Goal: Information Seeking & Learning: Learn about a topic

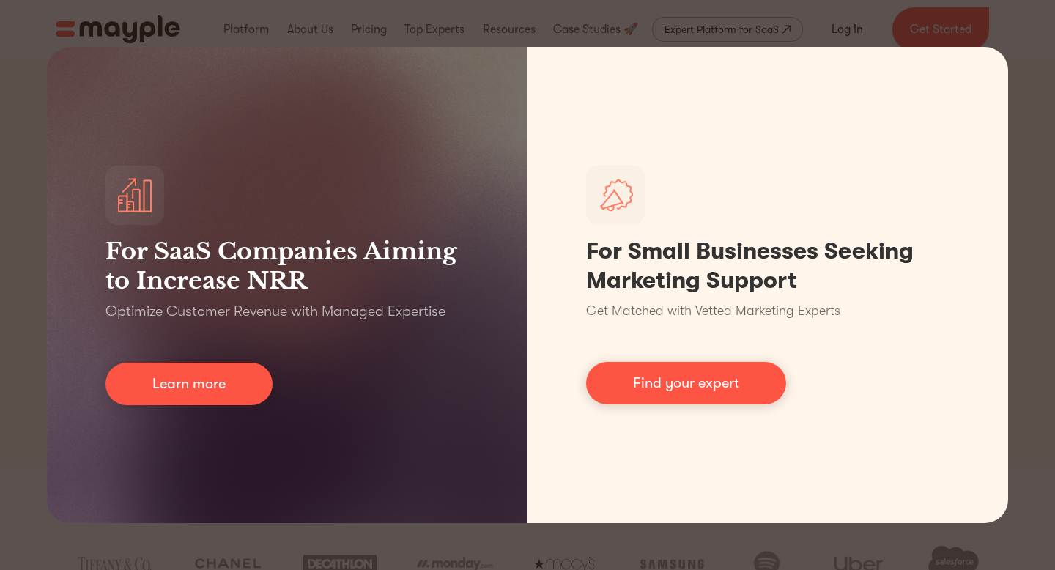
click at [1029, 91] on div "For SaaS Companies Aiming to Increase NRR Optimize Customer Revenue with Manage…" at bounding box center [527, 285] width 1055 height 570
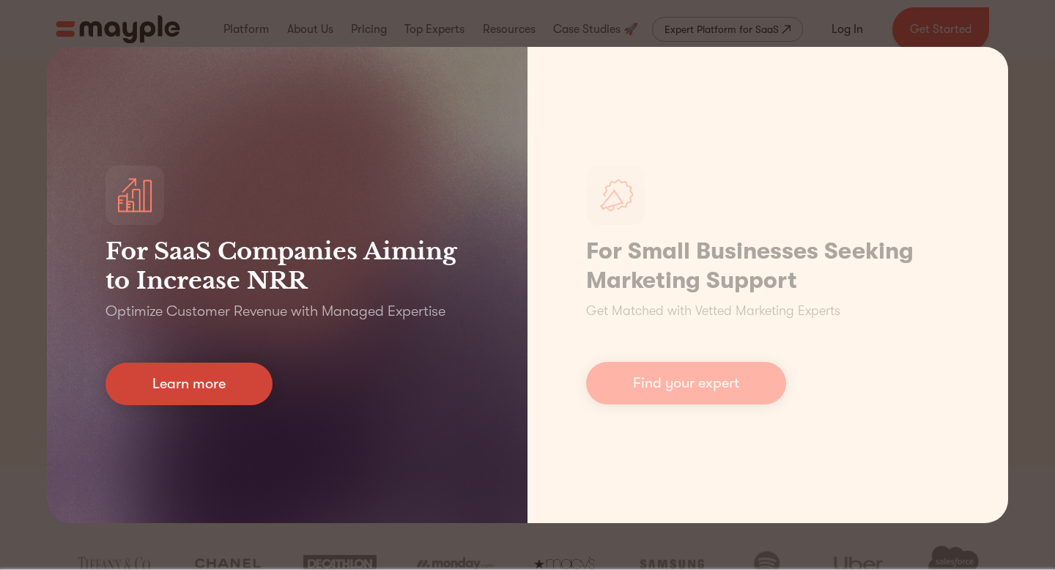
click at [209, 384] on link "Learn more" at bounding box center [188, 384] width 167 height 42
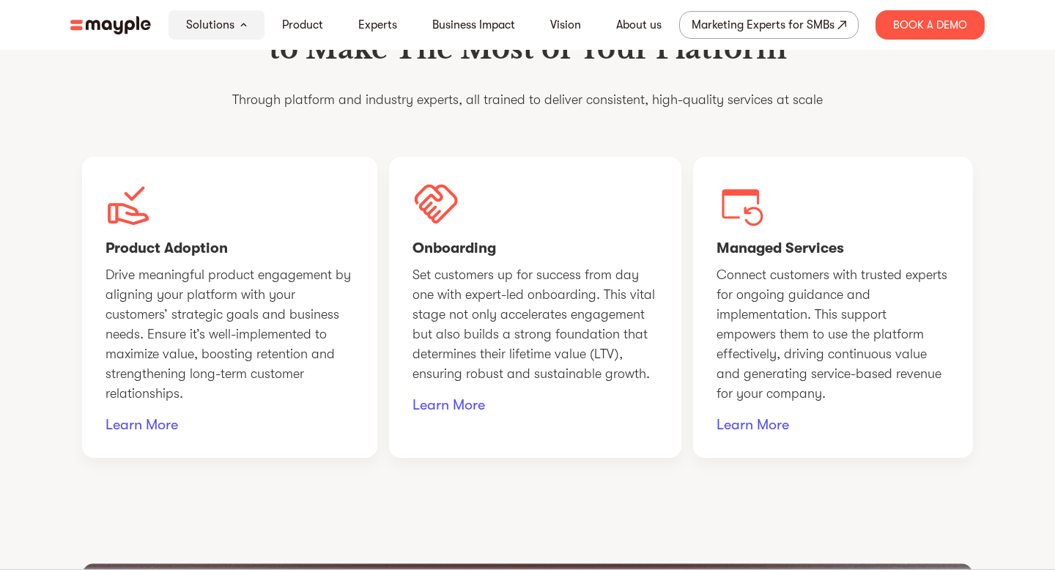
scroll to position [1137, 0]
click at [457, 414] on link "Learn More" at bounding box center [534, 404] width 245 height 19
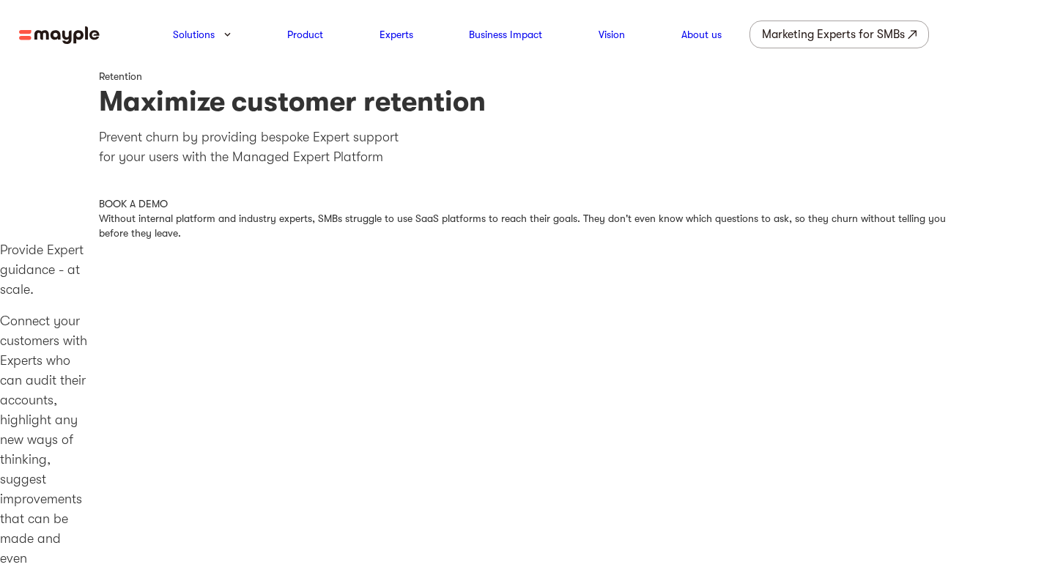
click at [35, 32] on img at bounding box center [59, 35] width 81 height 18
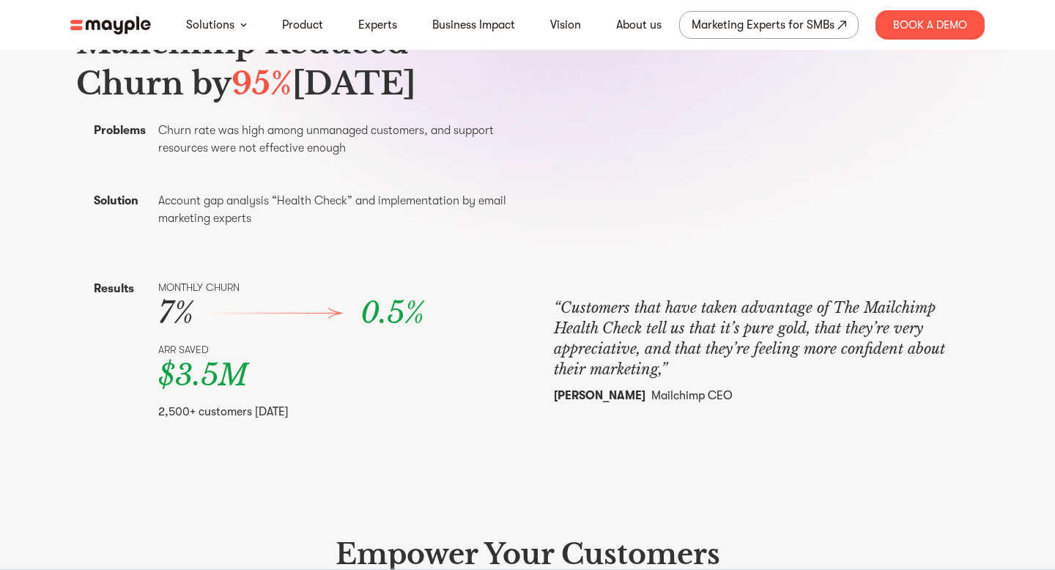
scroll to position [596, 0]
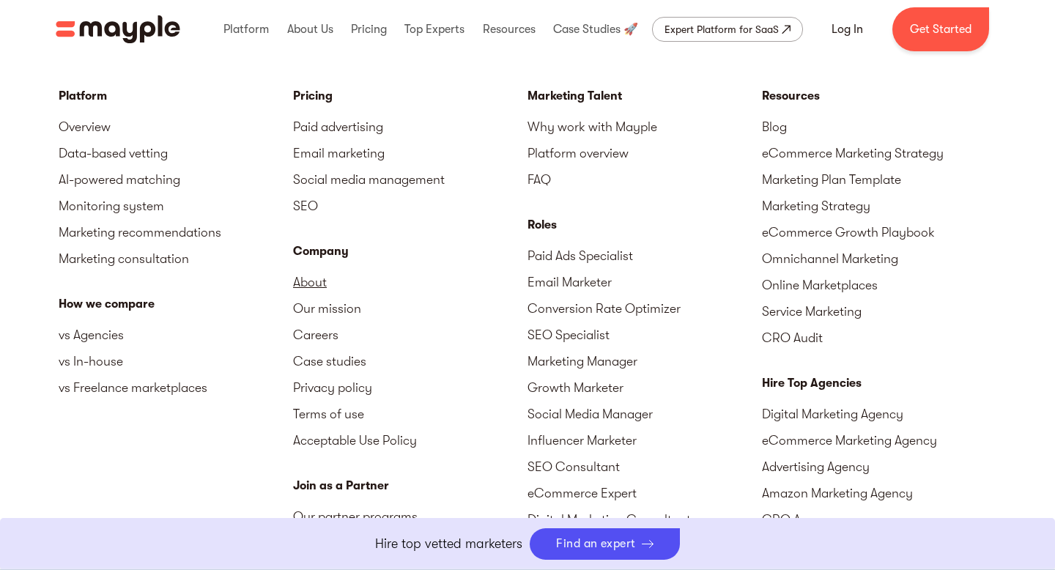
scroll to position [6398, 0]
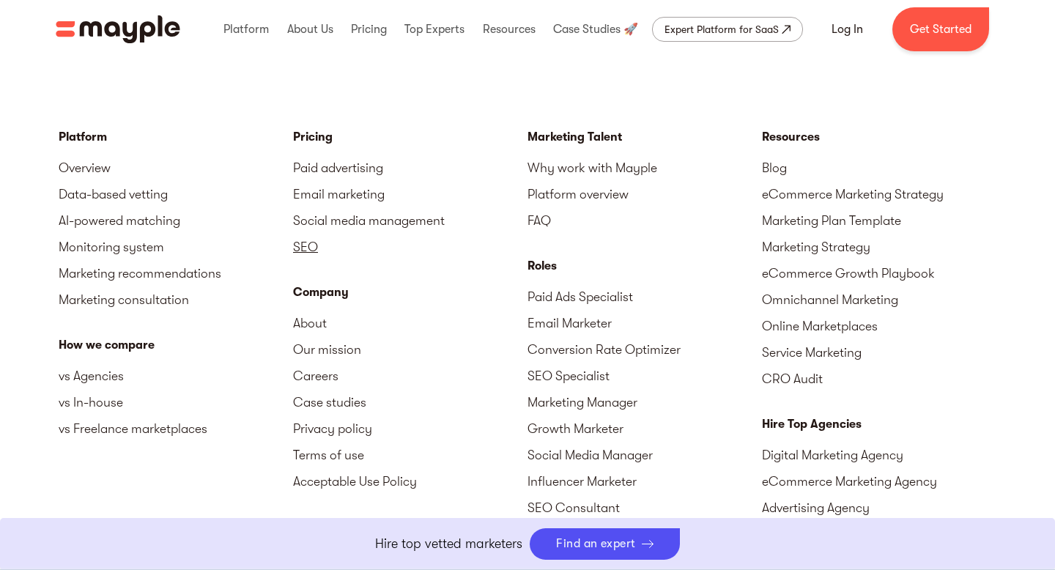
click at [313, 249] on link "SEO" at bounding box center [410, 247] width 234 height 26
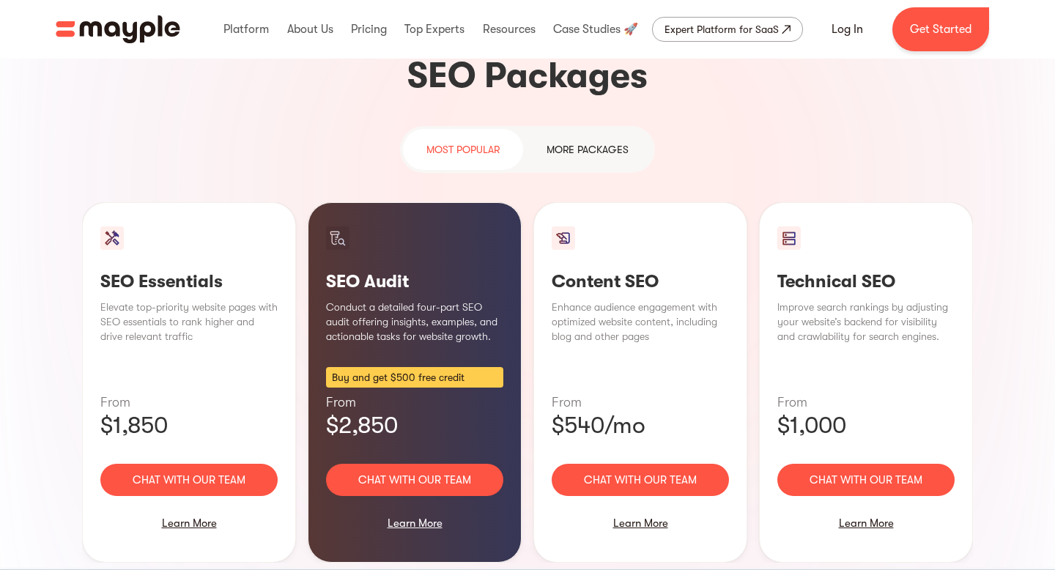
scroll to position [944, 0]
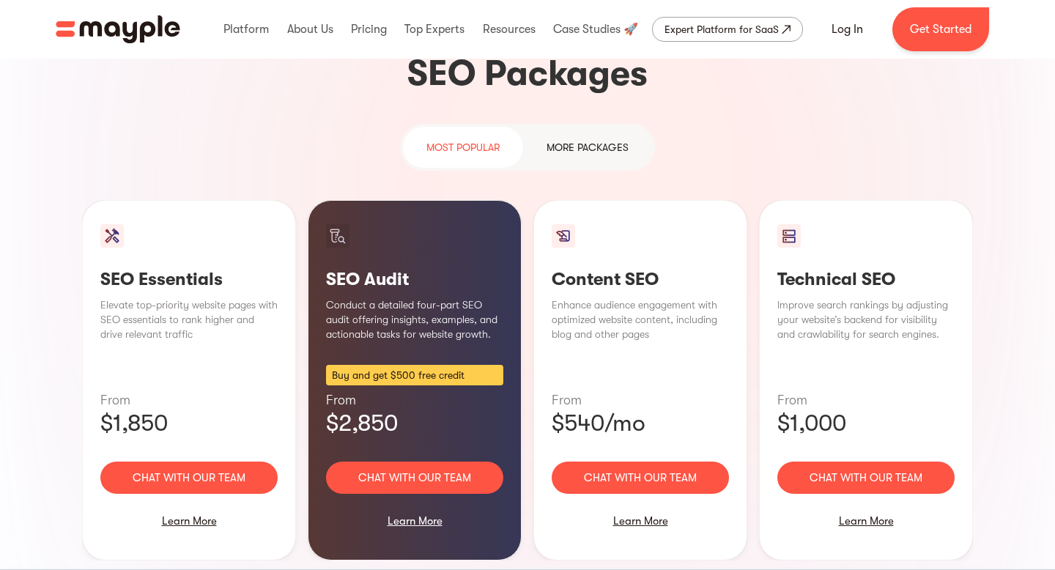
click at [585, 124] on div "most popular MORE packages" at bounding box center [527, 147] width 255 height 47
click at [585, 127] on link "MORE packages" at bounding box center [587, 147] width 129 height 41
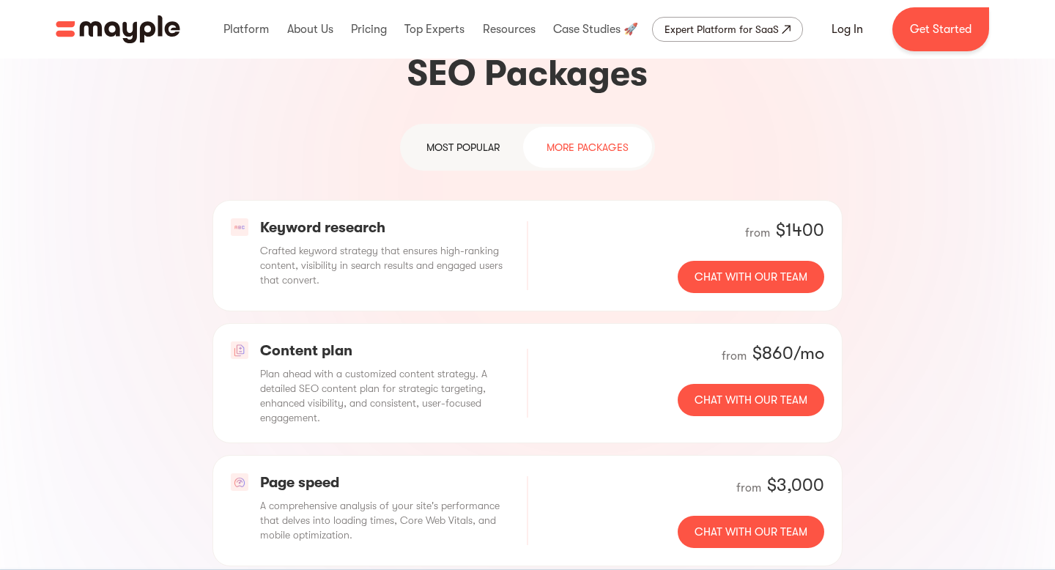
click at [497, 127] on link "most popular" at bounding box center [463, 147] width 120 height 41
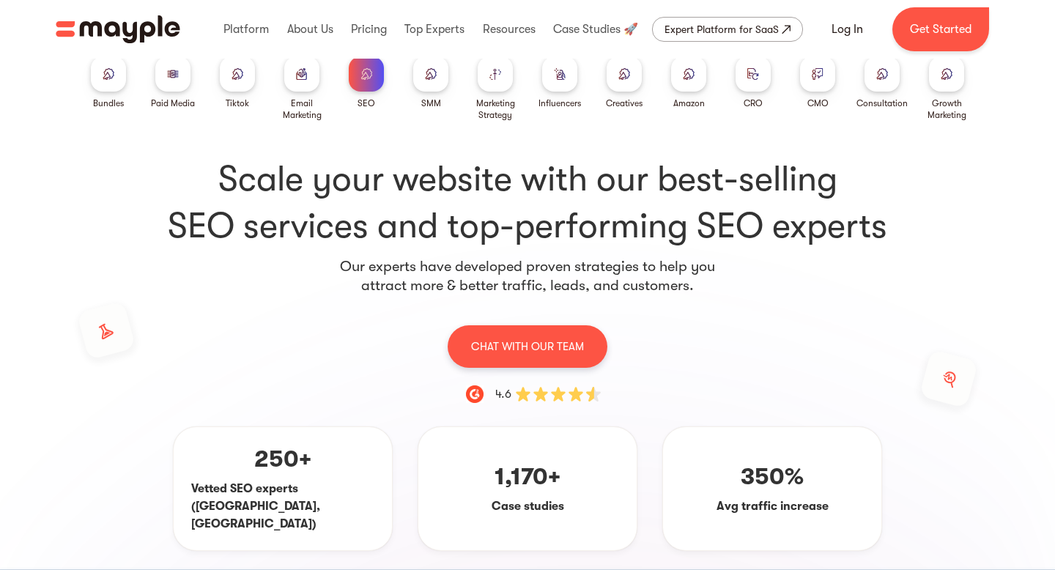
scroll to position [21, 0]
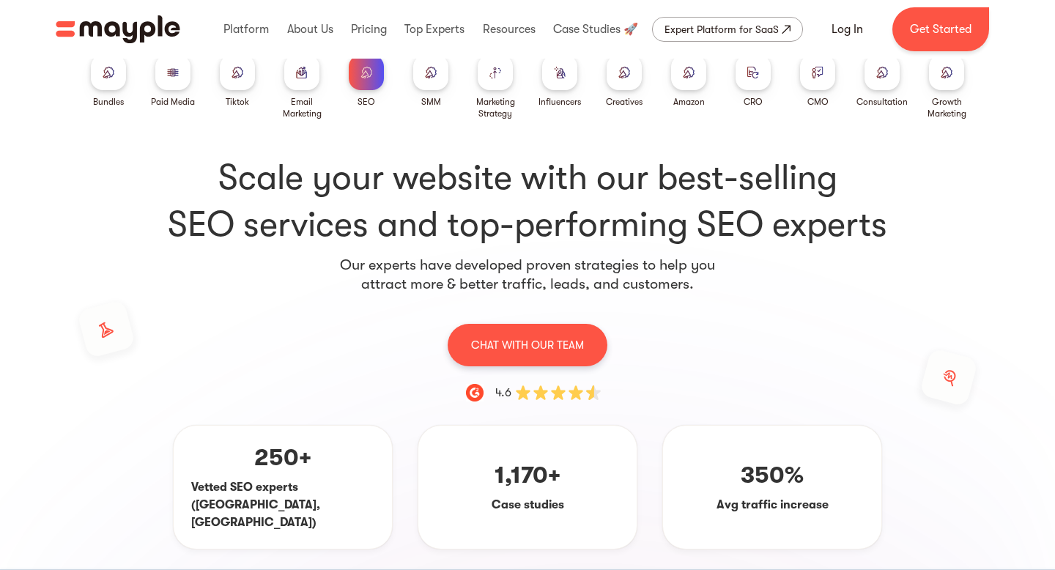
click at [117, 79] on div at bounding box center [108, 72] width 35 height 35
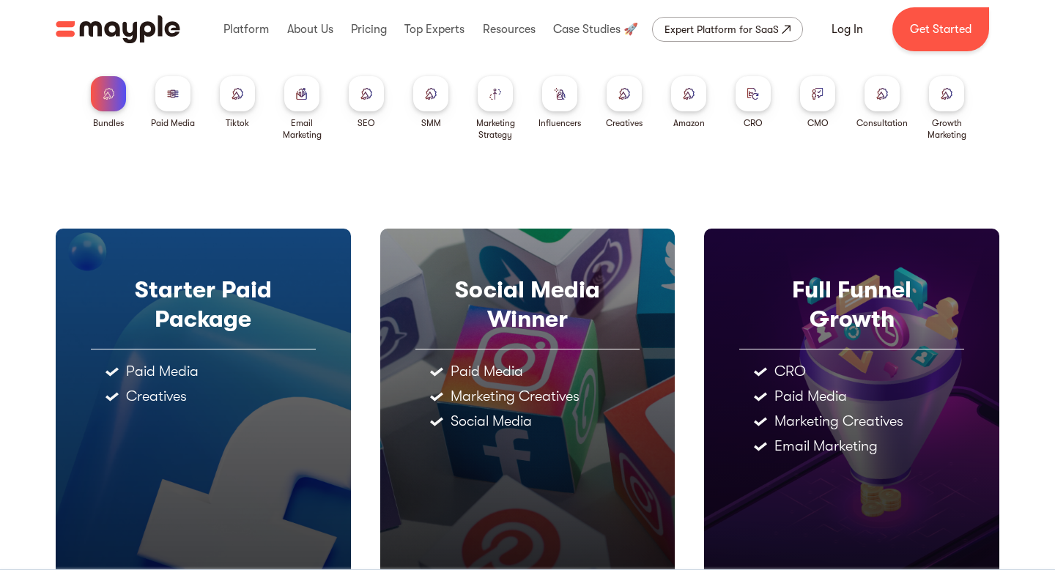
click at [174, 100] on div at bounding box center [172, 93] width 35 height 35
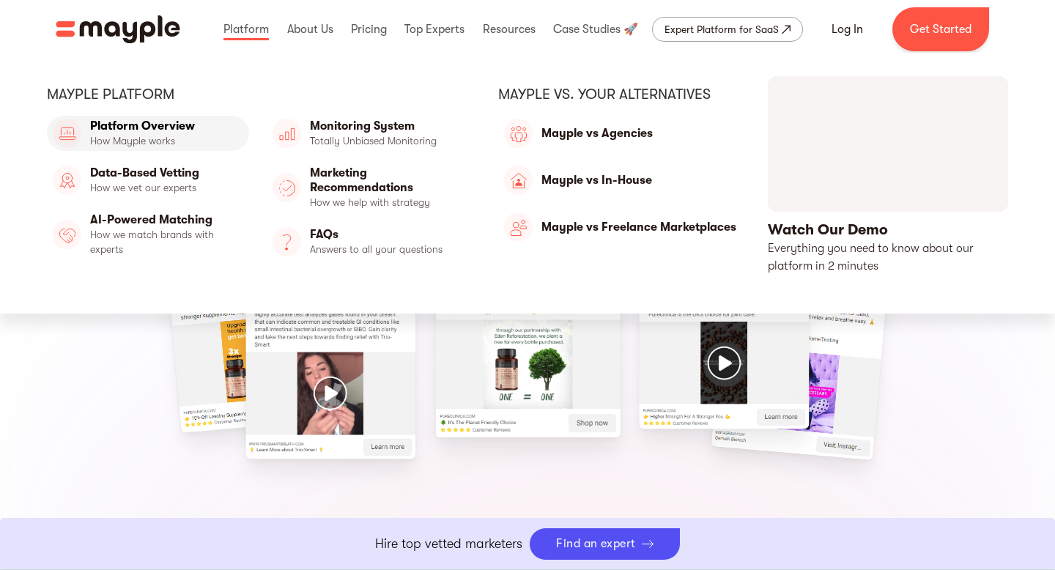
scroll to position [16, 0]
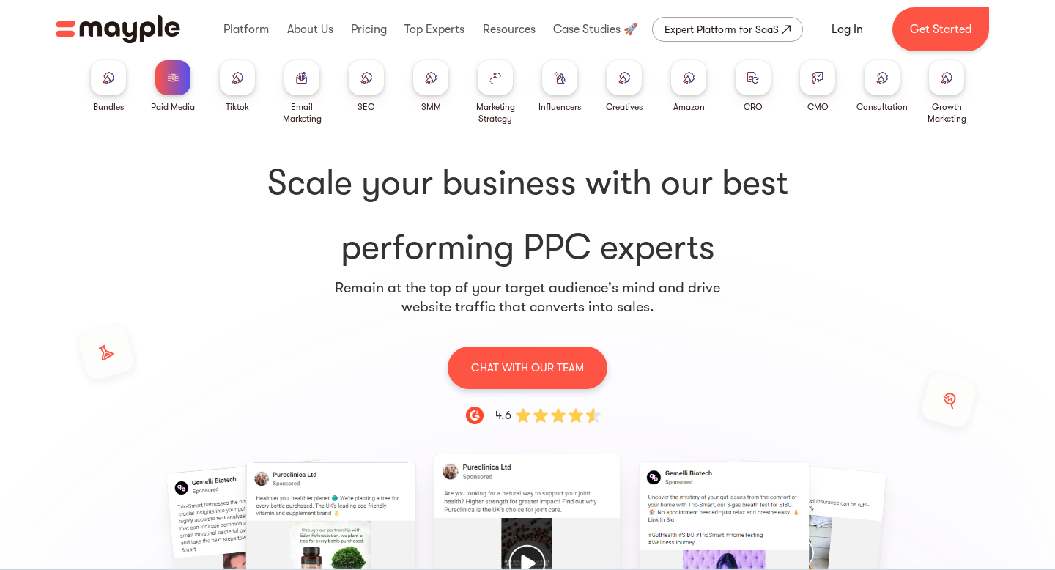
click at [241, 68] on div at bounding box center [237, 77] width 35 height 35
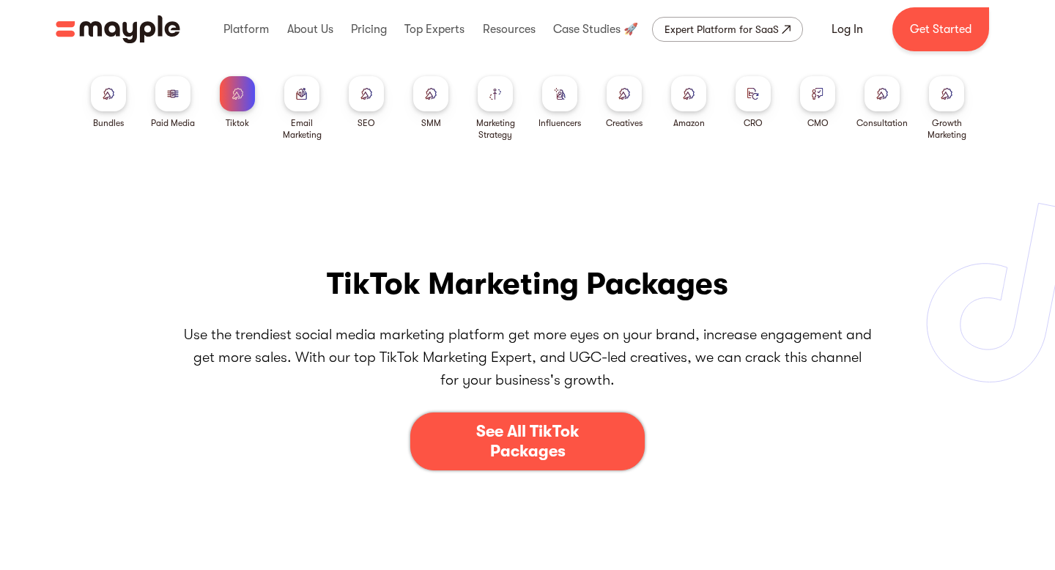
click at [308, 96] on div at bounding box center [301, 93] width 35 height 35
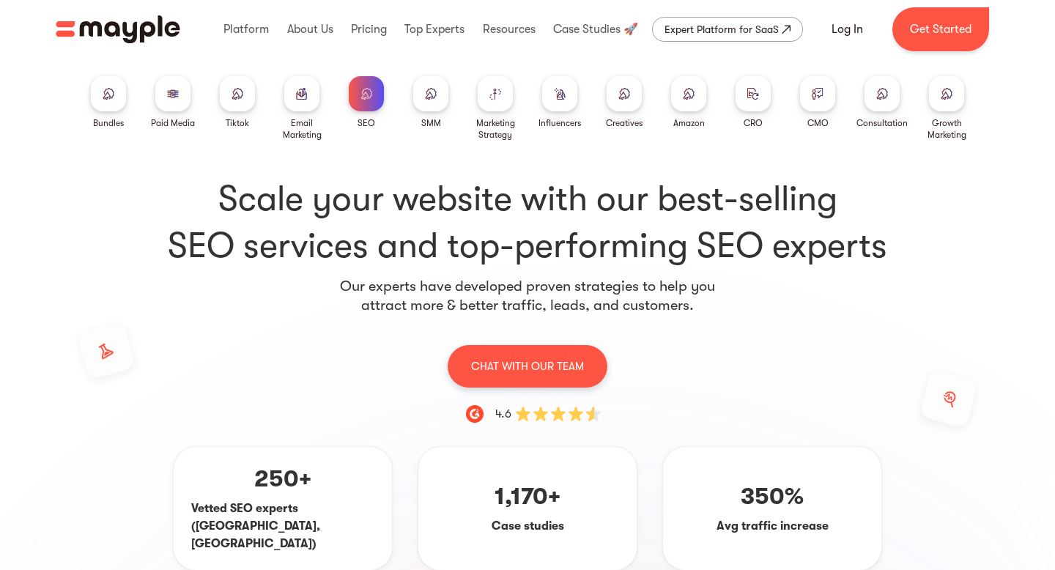
click at [440, 97] on div at bounding box center [430, 93] width 35 height 35
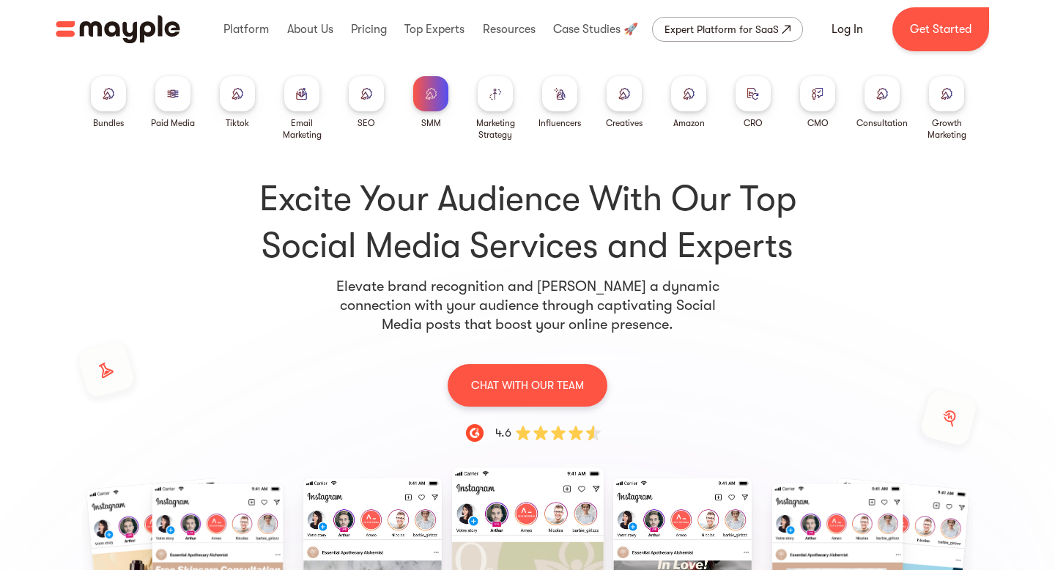
click at [500, 105] on div at bounding box center [495, 93] width 35 height 35
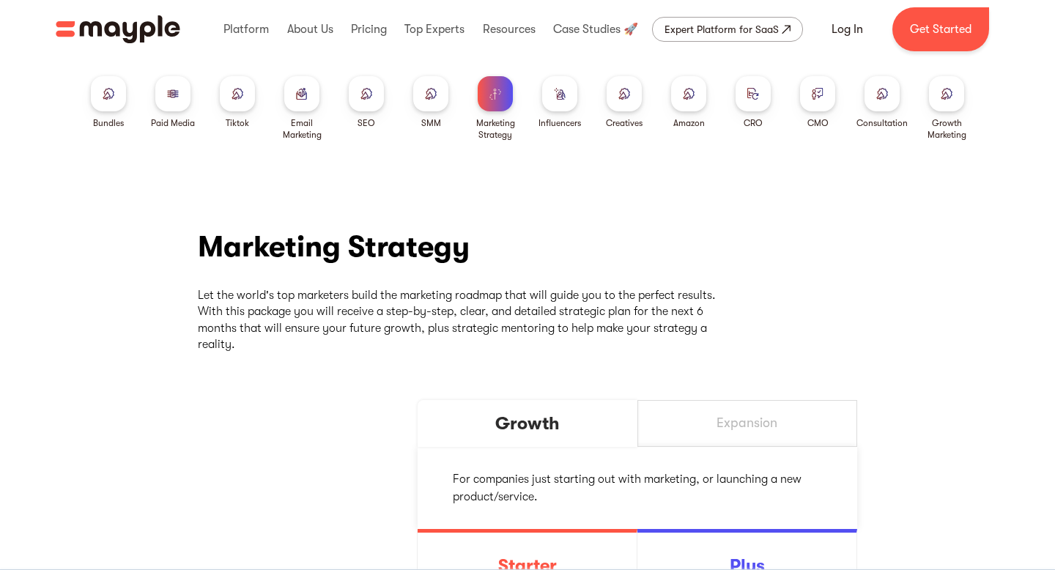
click at [552, 99] on div at bounding box center [559, 93] width 35 height 35
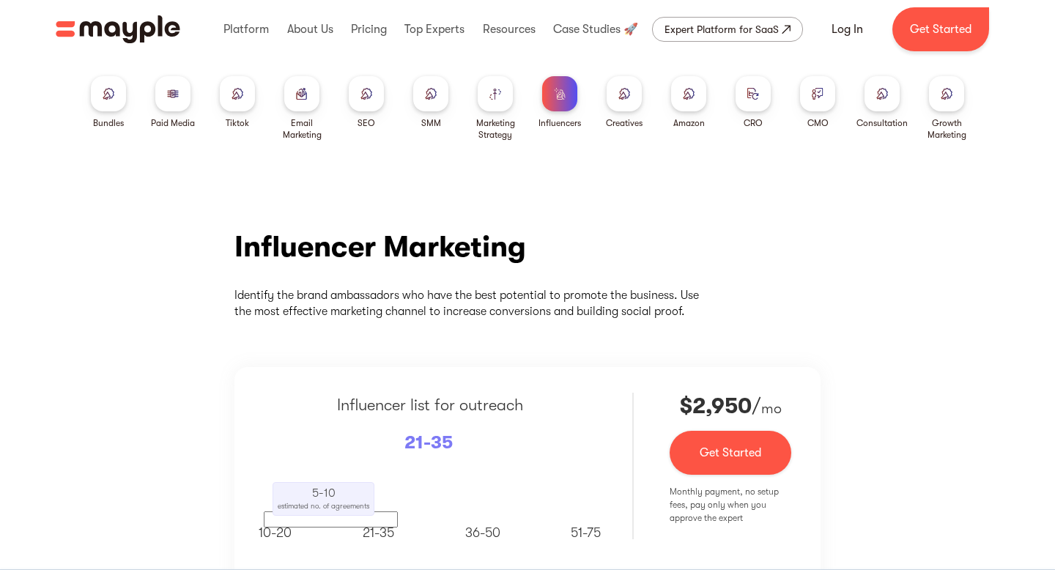
click at [625, 105] on div at bounding box center [624, 93] width 35 height 35
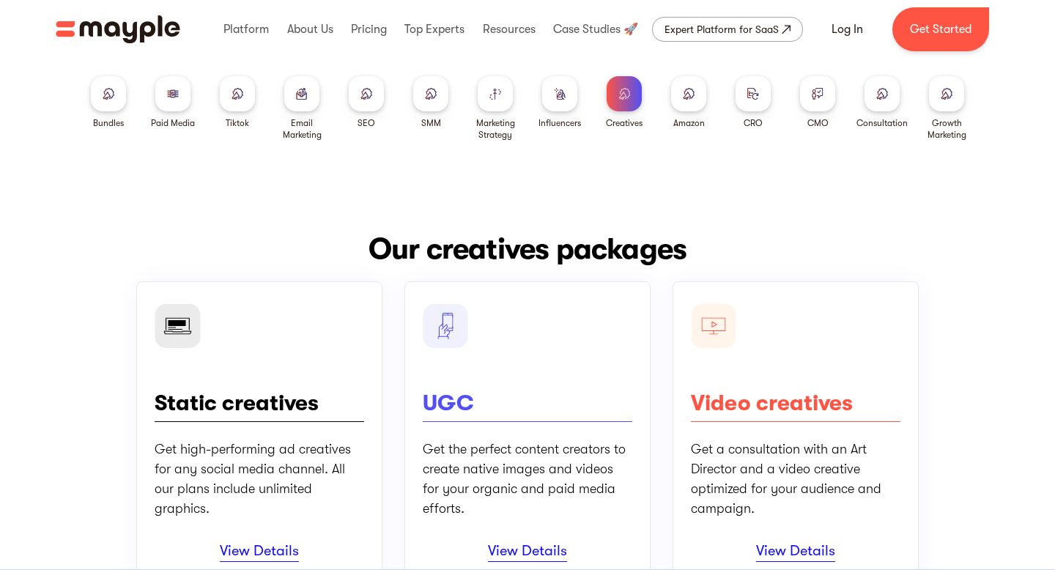
click at [681, 94] on div at bounding box center [688, 93] width 35 height 35
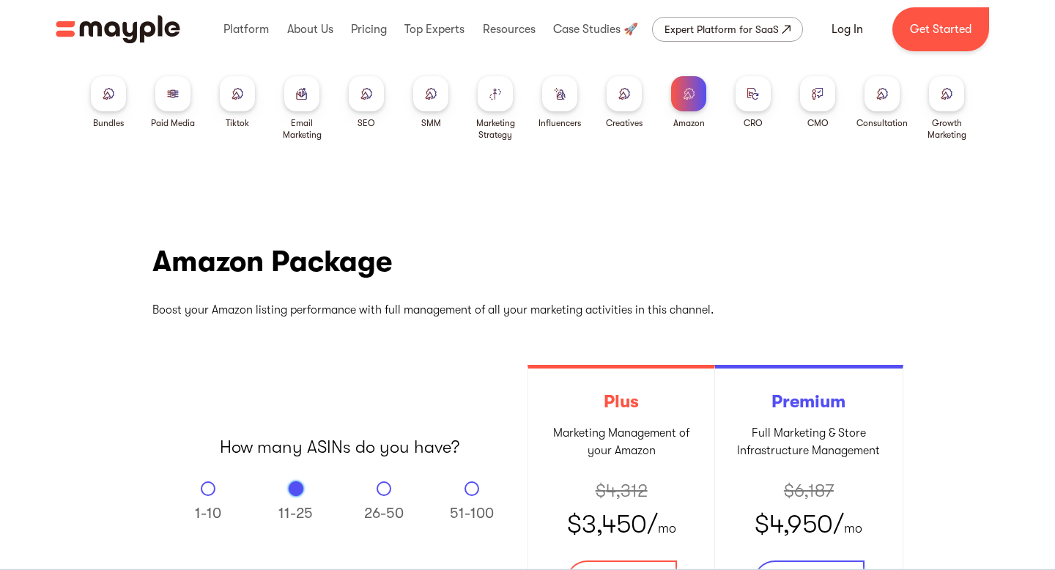
click at [737, 97] on div at bounding box center [752, 93] width 35 height 35
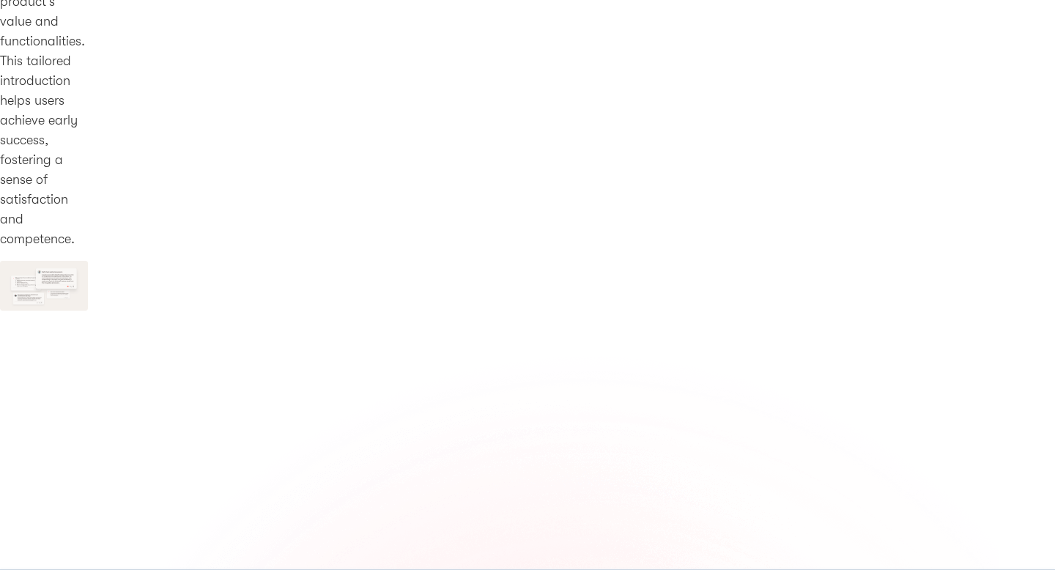
scroll to position [1538, 0]
